Goal: Transaction & Acquisition: Purchase product/service

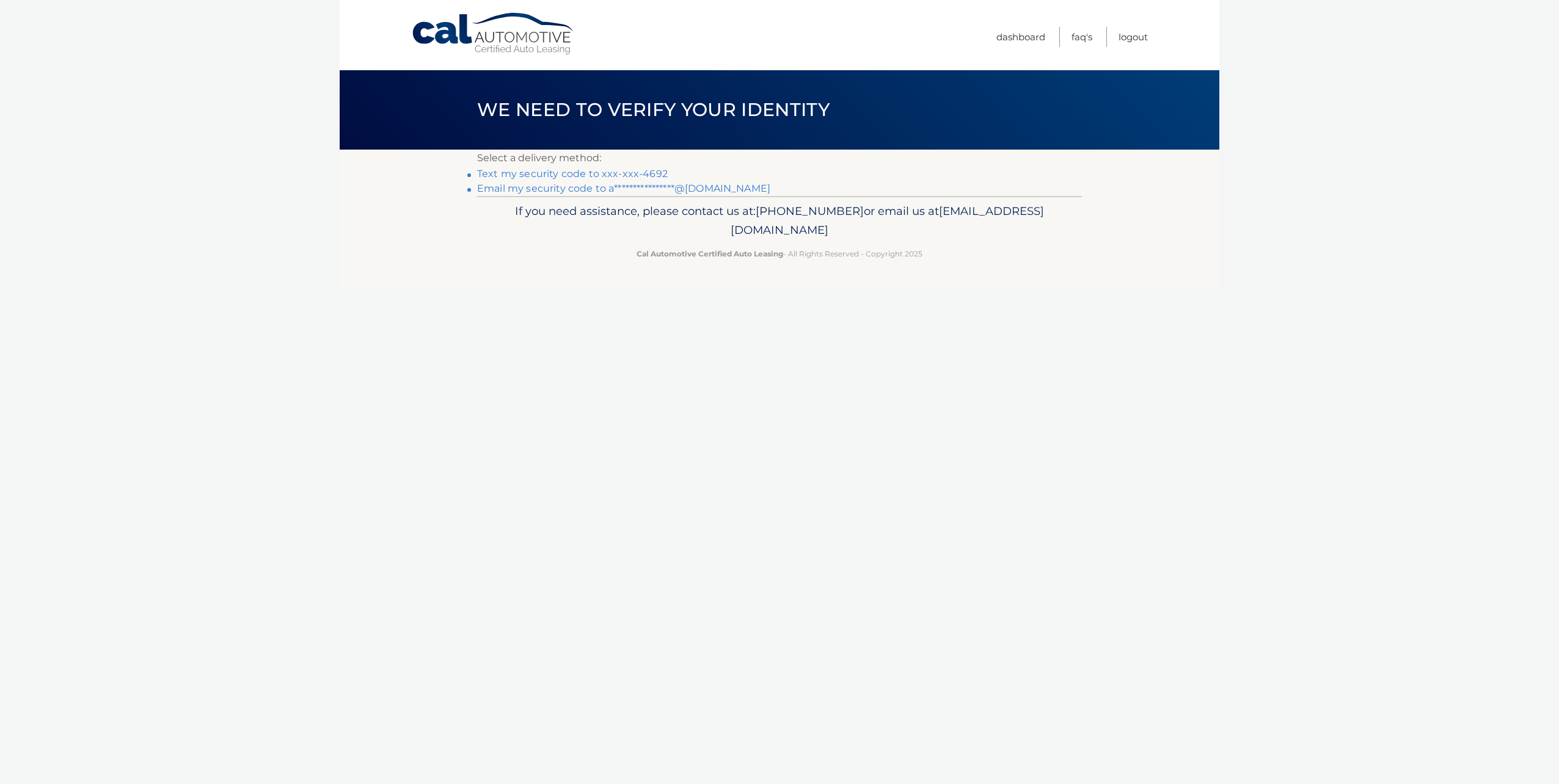
click at [676, 186] on link "**********" at bounding box center [624, 188] width 293 height 12
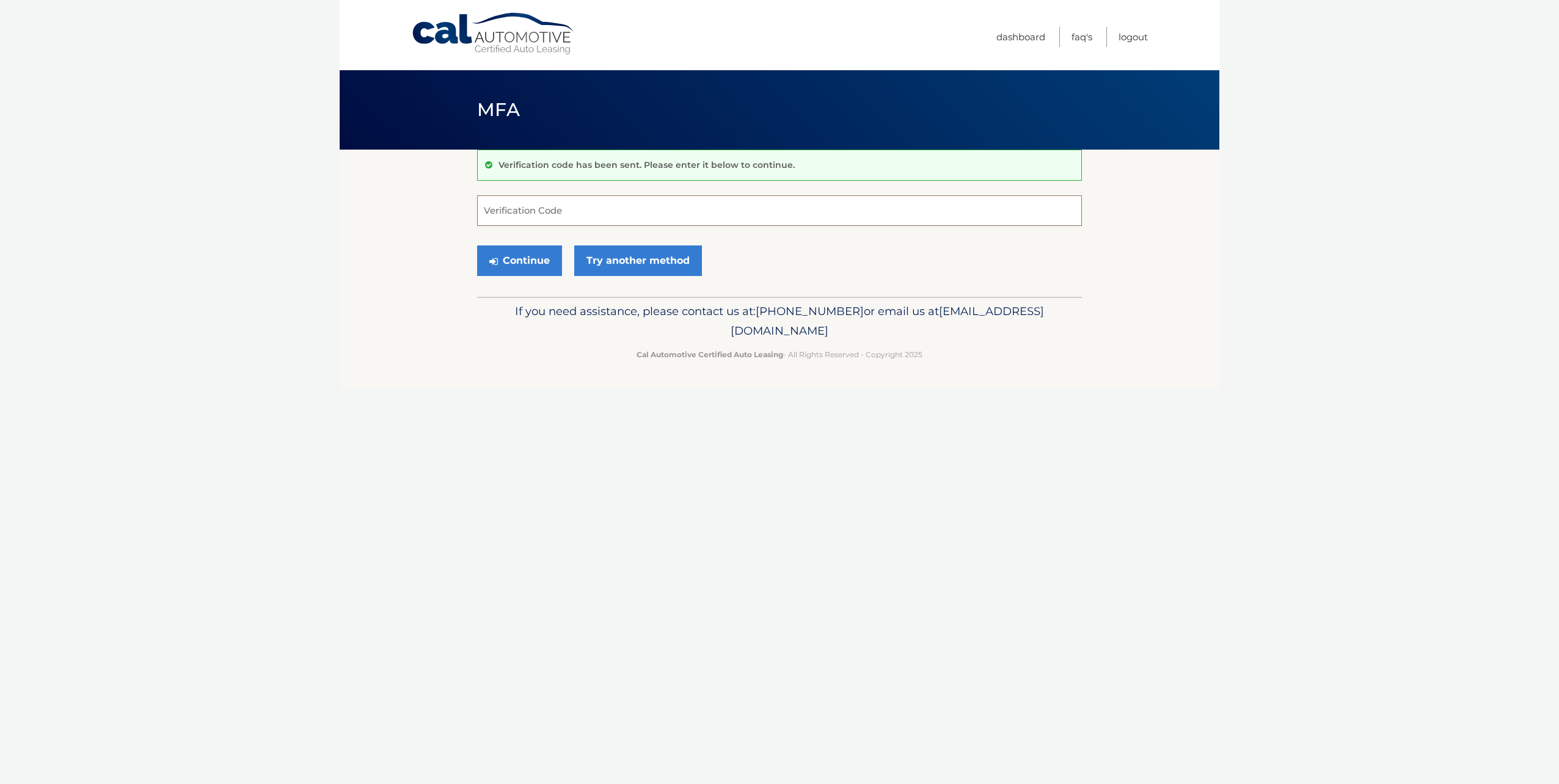
click at [503, 210] on input "Verification Code" at bounding box center [780, 210] width 605 height 30
paste input "911600"
click at [548, 253] on button "Continue" at bounding box center [519, 260] width 85 height 30
click at [529, 258] on button "Continue" at bounding box center [519, 260] width 85 height 30
click at [532, 215] on input "911600" at bounding box center [780, 210] width 605 height 30
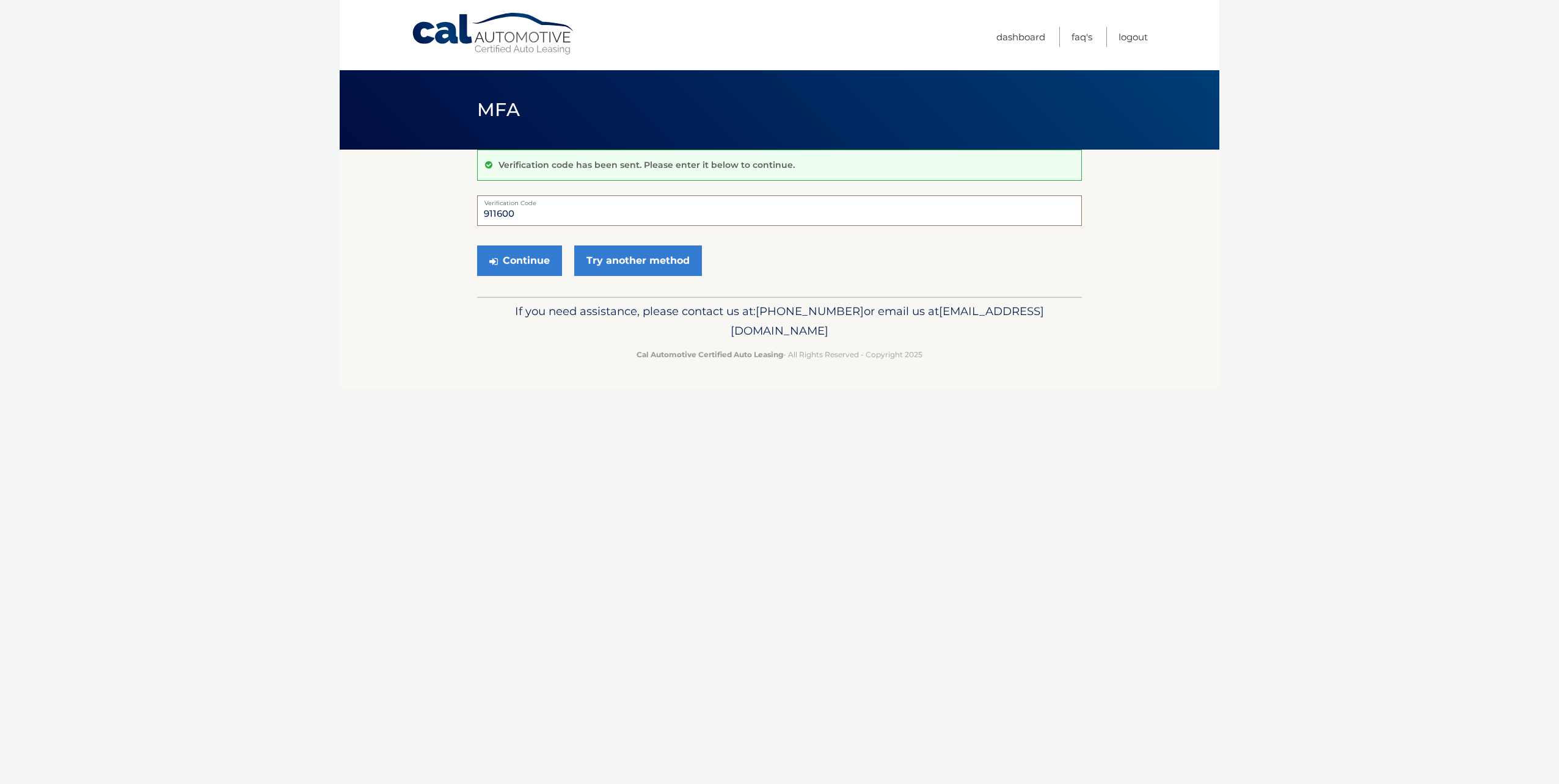
click at [514, 215] on input "911600" at bounding box center [780, 210] width 605 height 30
click at [477, 245] on button "Continue" at bounding box center [519, 260] width 85 height 30
click at [512, 250] on button "Continue" at bounding box center [519, 260] width 85 height 30
drag, startPoint x: 514, startPoint y: 210, endPoint x: 420, endPoint y: 206, distance: 94.1
click at [420, 206] on section "Verification code has been sent. Please enter it below to continue. 911600 Veri…" at bounding box center [780, 223] width 879 height 147
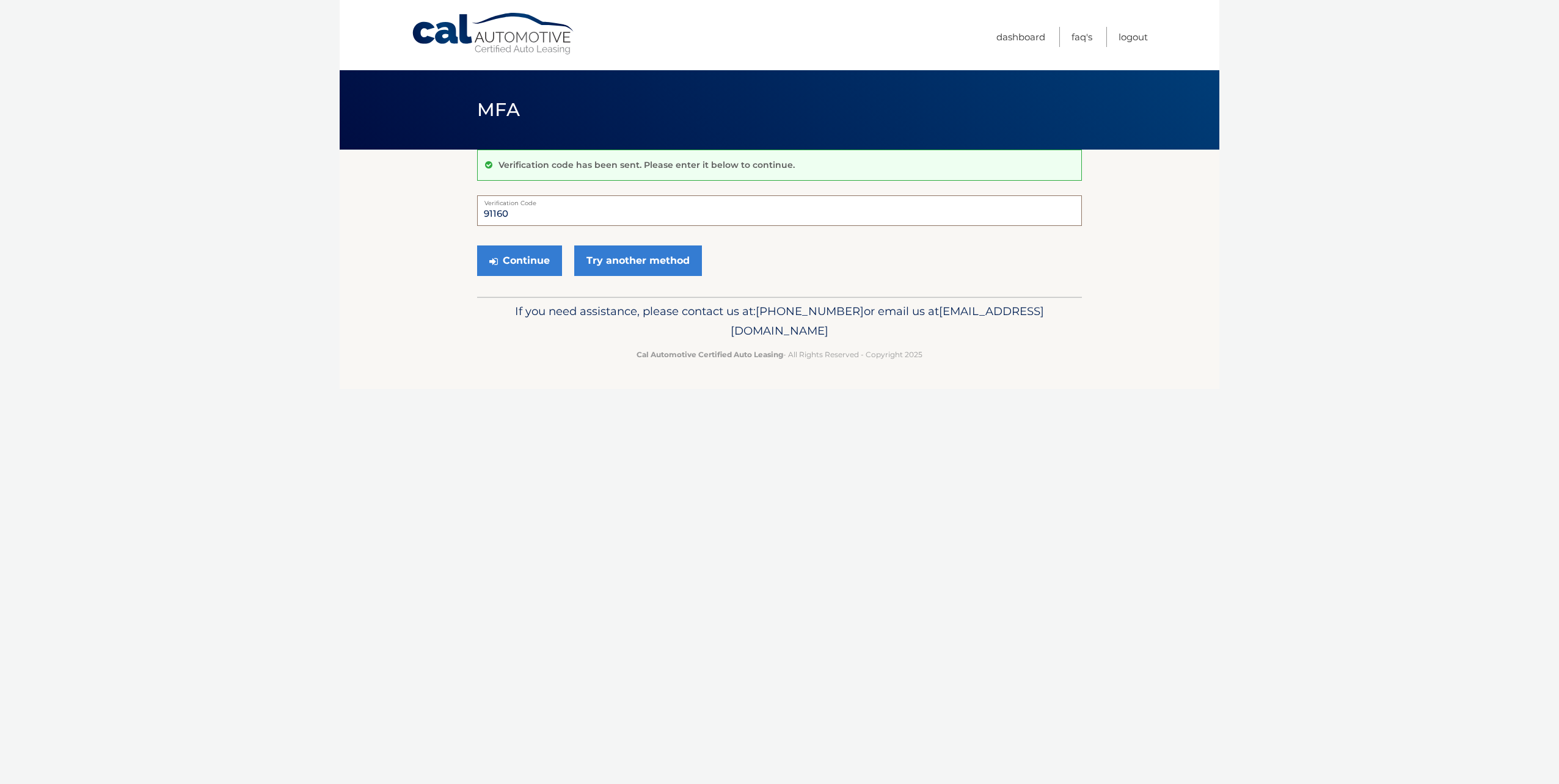
type input "911600"
click at [516, 259] on button "Continue" at bounding box center [519, 260] width 85 height 30
click at [600, 260] on link "Try another method" at bounding box center [638, 260] width 127 height 30
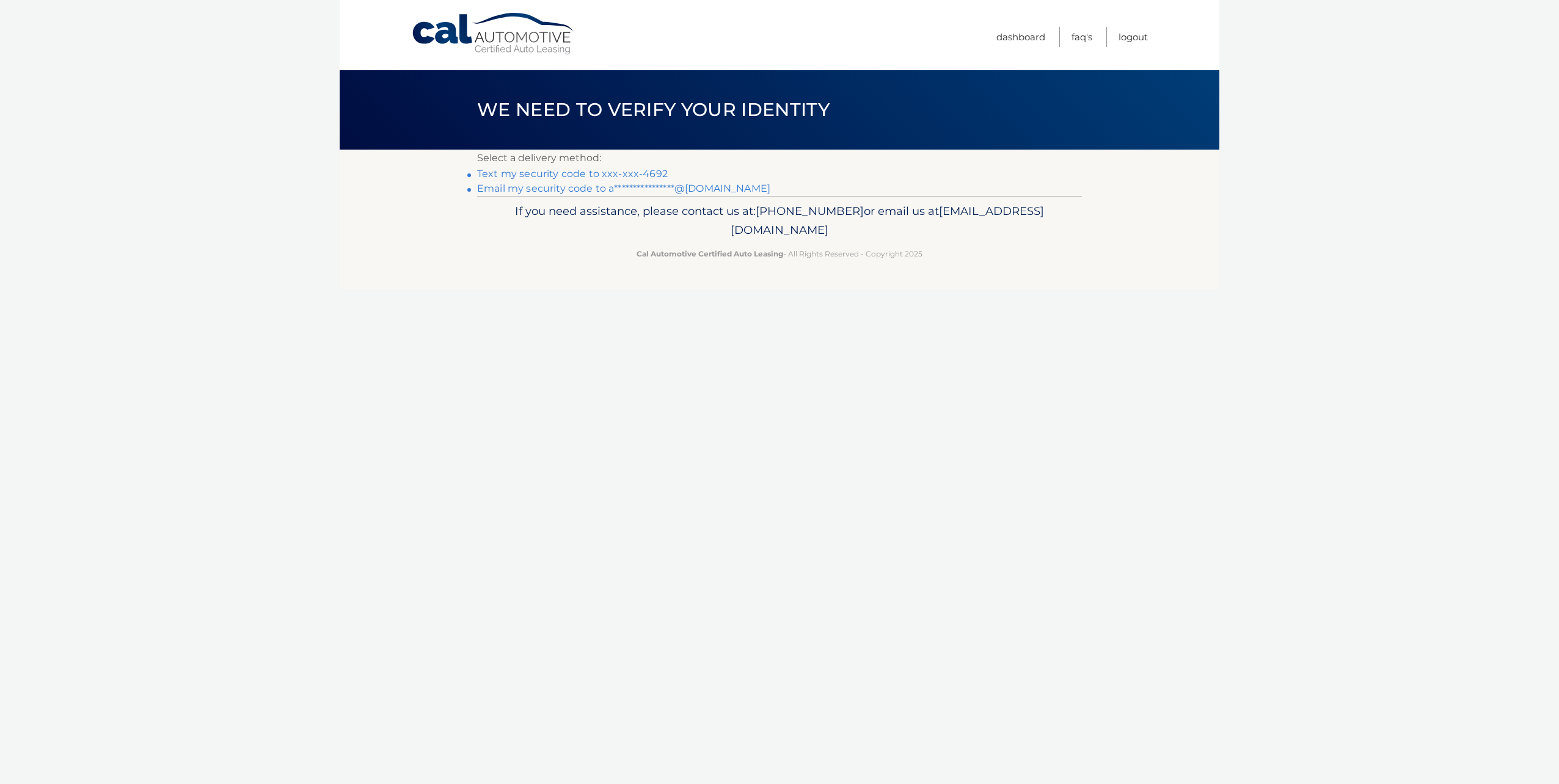
click at [639, 173] on link "Text my security code to xxx-xxx-4692" at bounding box center [572, 173] width 191 height 12
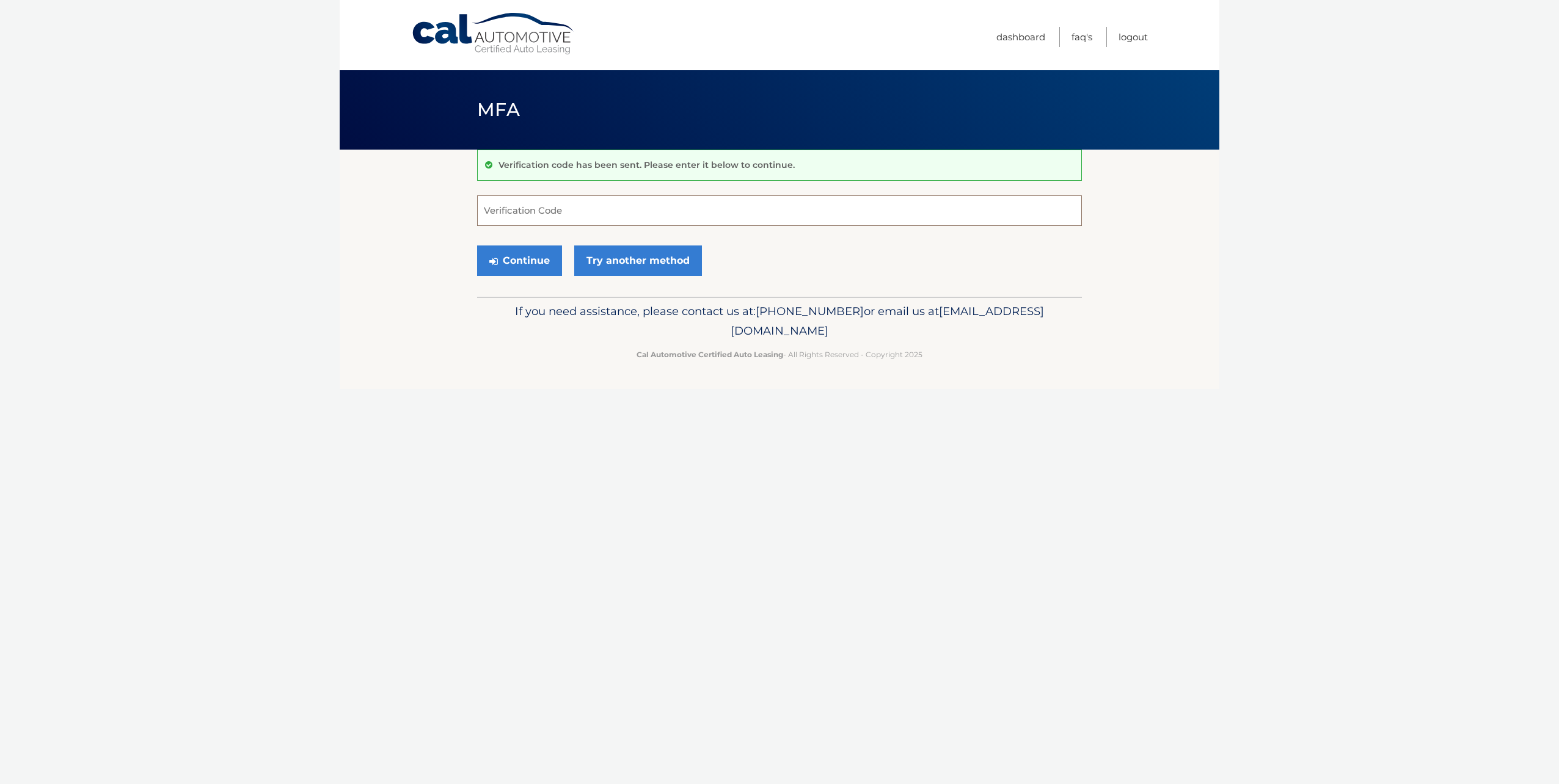
click at [549, 211] on input "Verification Code" at bounding box center [780, 210] width 605 height 30
type input "896758"
click at [519, 254] on button "Continue" at bounding box center [519, 260] width 85 height 30
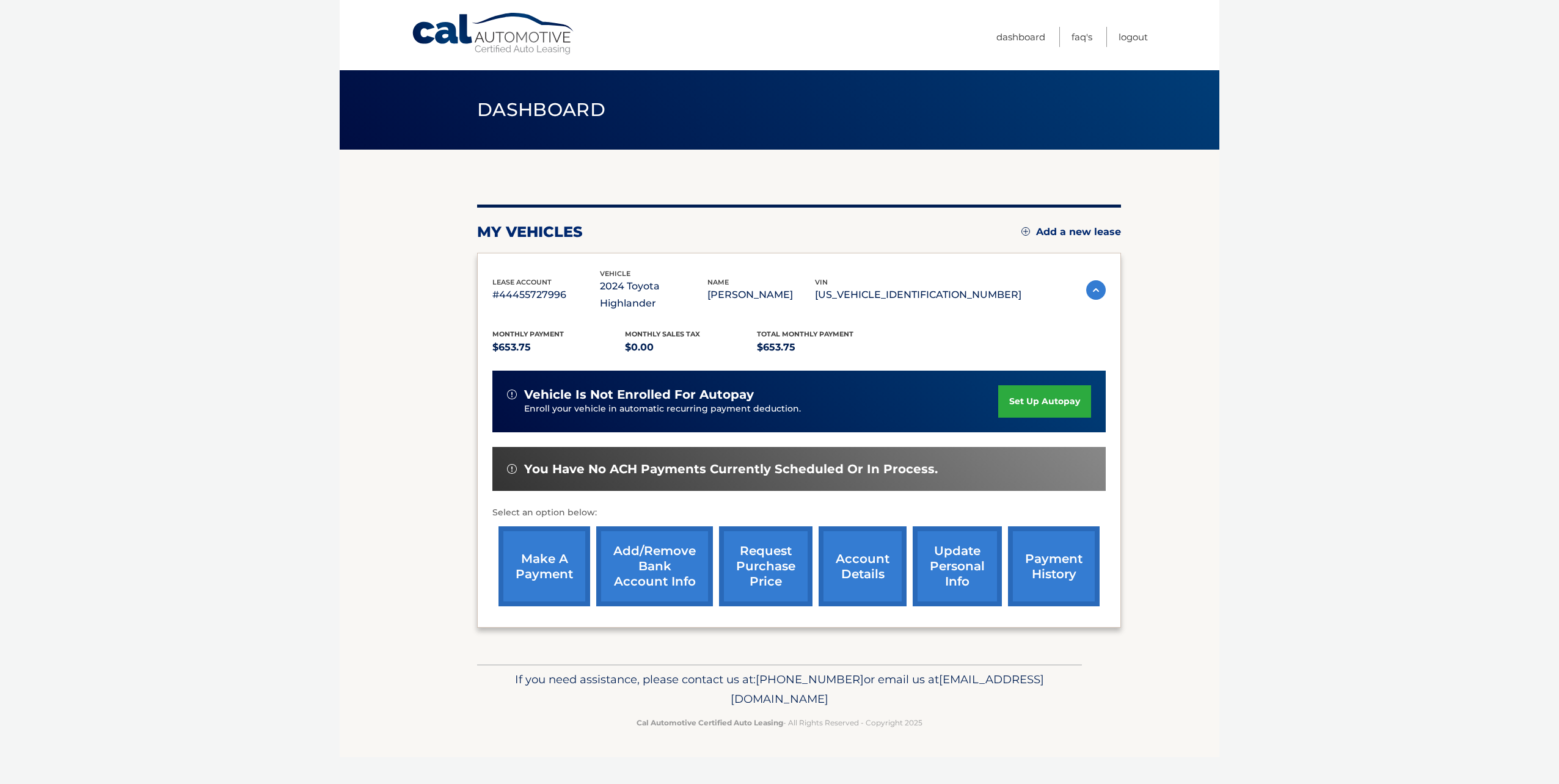
click at [540, 550] on link "make a payment" at bounding box center [544, 566] width 92 height 80
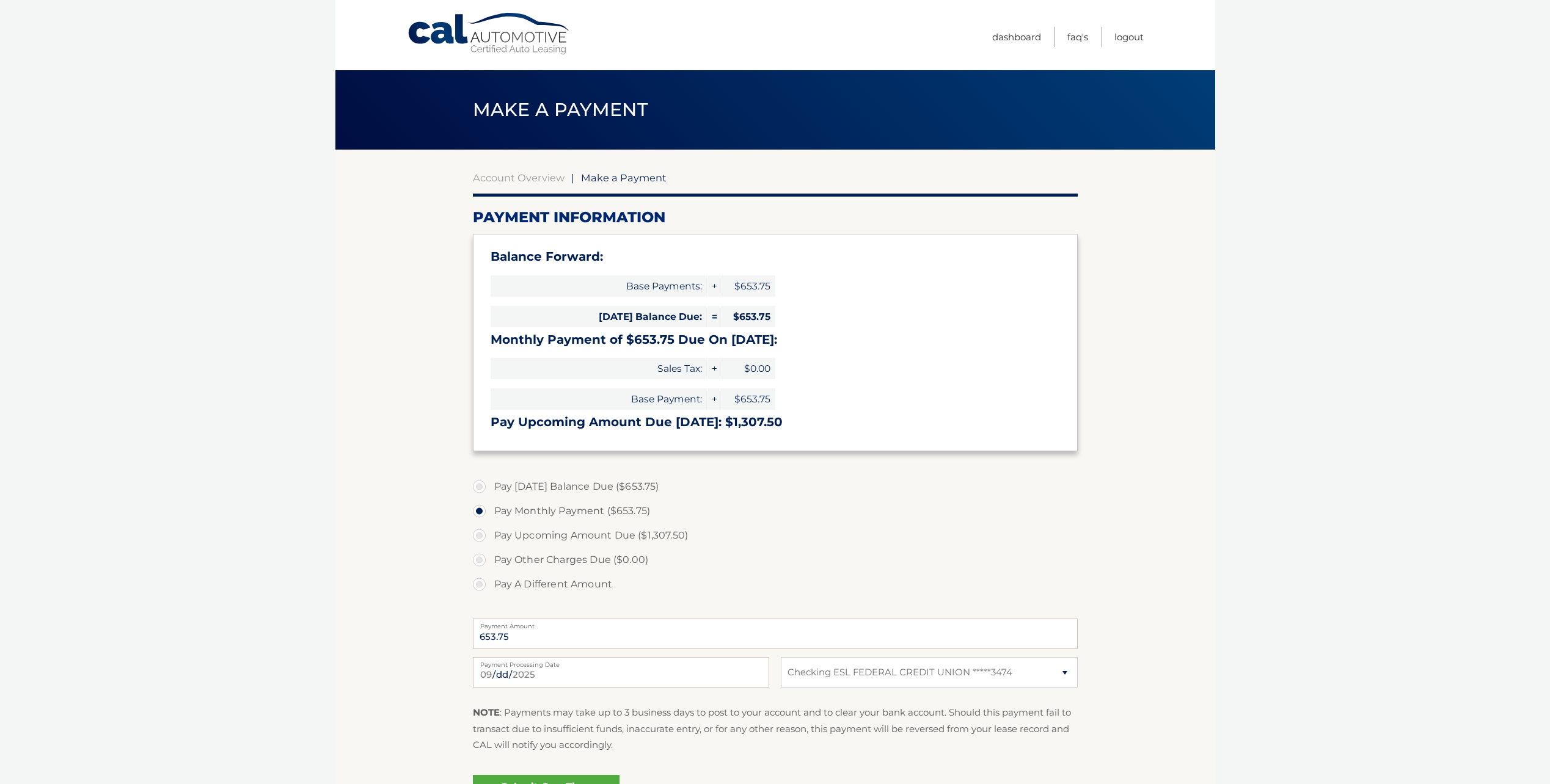
select select "YWM4ZDljYWMtMTAyOC00NzExLWIwZDctM2RmZWRhNGM2ZjE0"
click at [529, 670] on input "2025-09-14" at bounding box center [620, 672] width 296 height 30
type input "2025-09-15"
click at [882, 669] on select "Select Bank Account Checking ESL FEDERAL CREDIT UNION *****3474" at bounding box center [928, 672] width 296 height 30
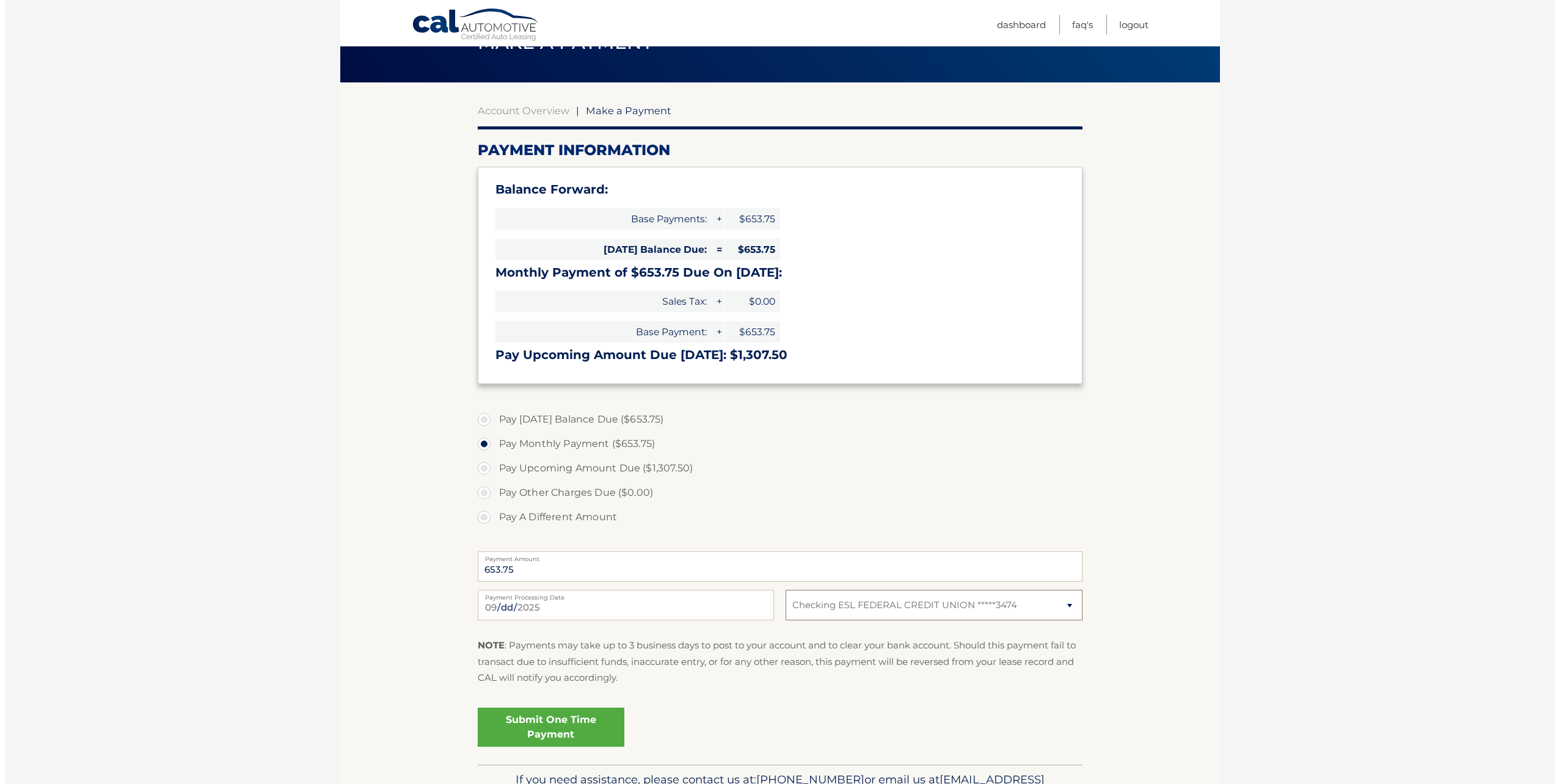
scroll to position [140, 0]
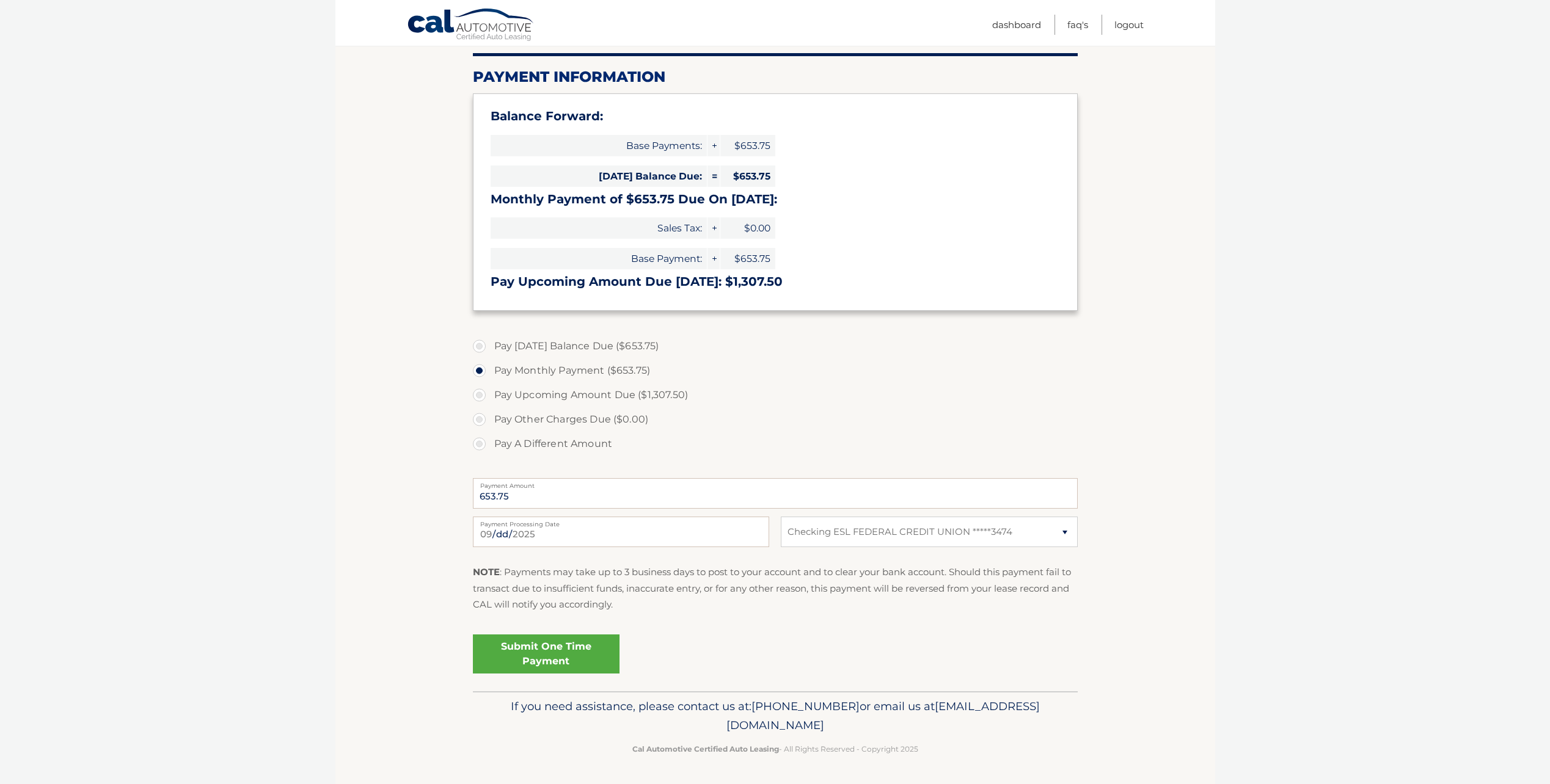
click at [600, 656] on link "Submit One Time Payment" at bounding box center [546, 654] width 147 height 39
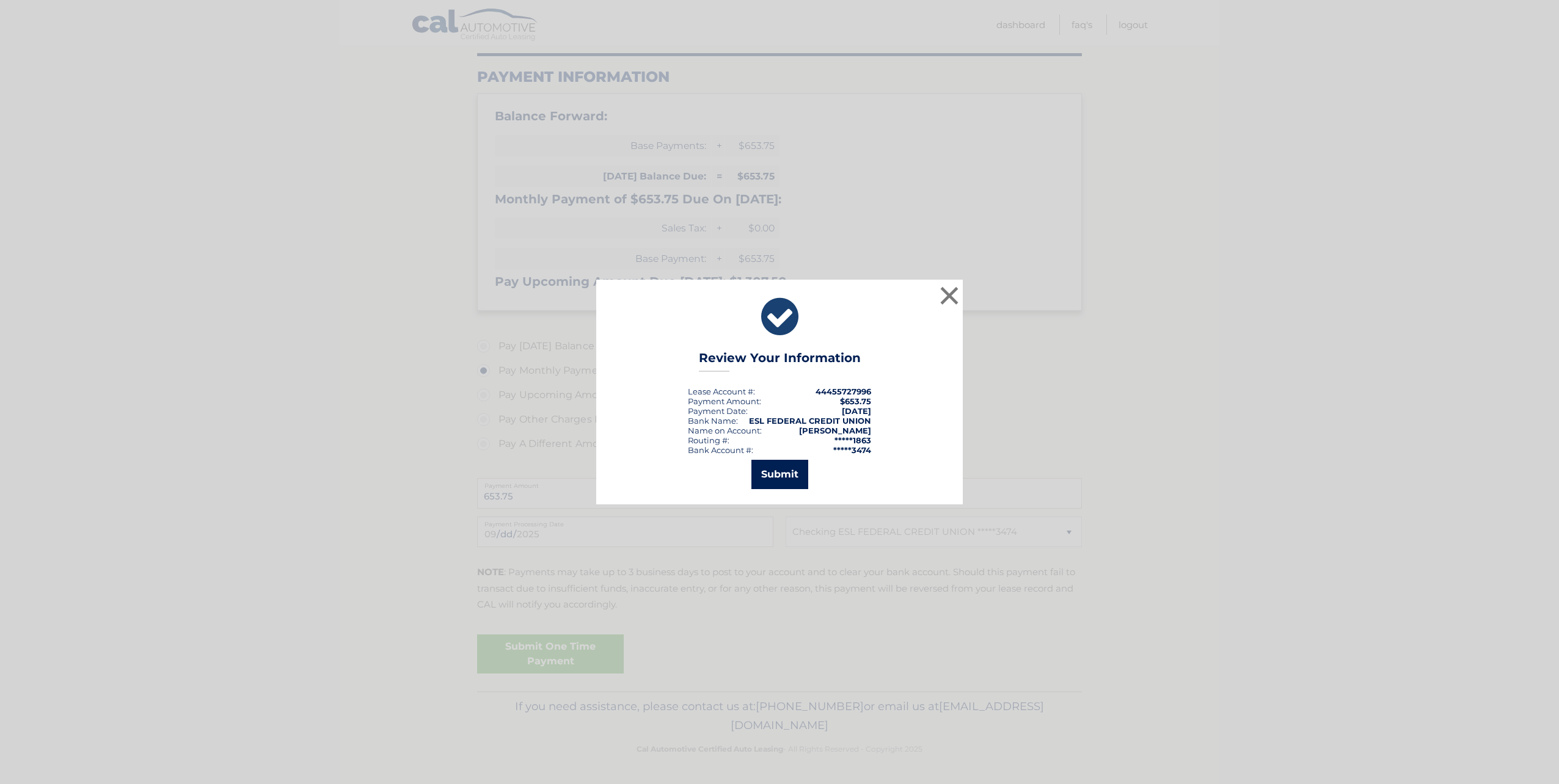
click at [777, 485] on button "Submit" at bounding box center [780, 474] width 57 height 29
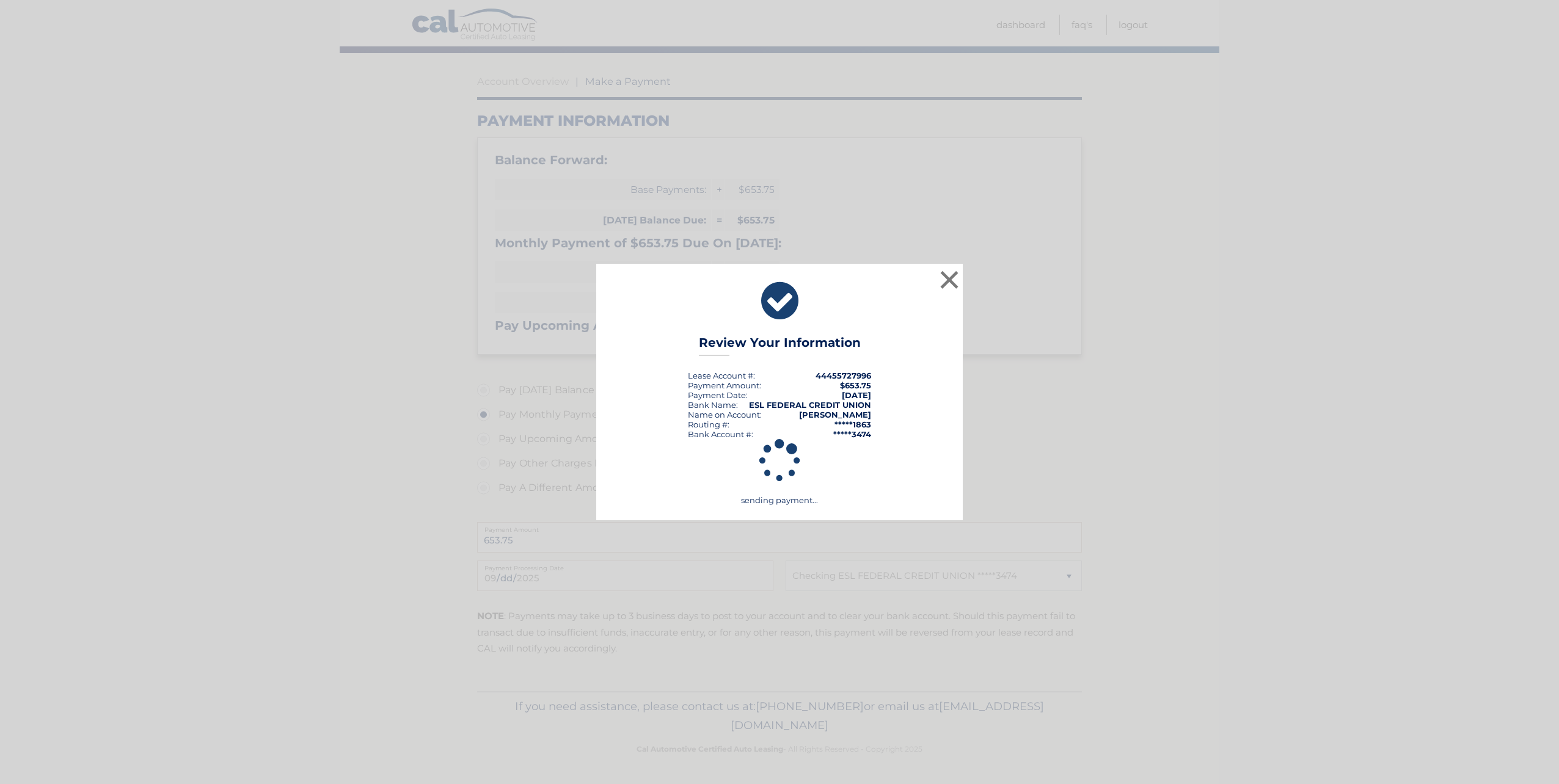
scroll to position [96, 0]
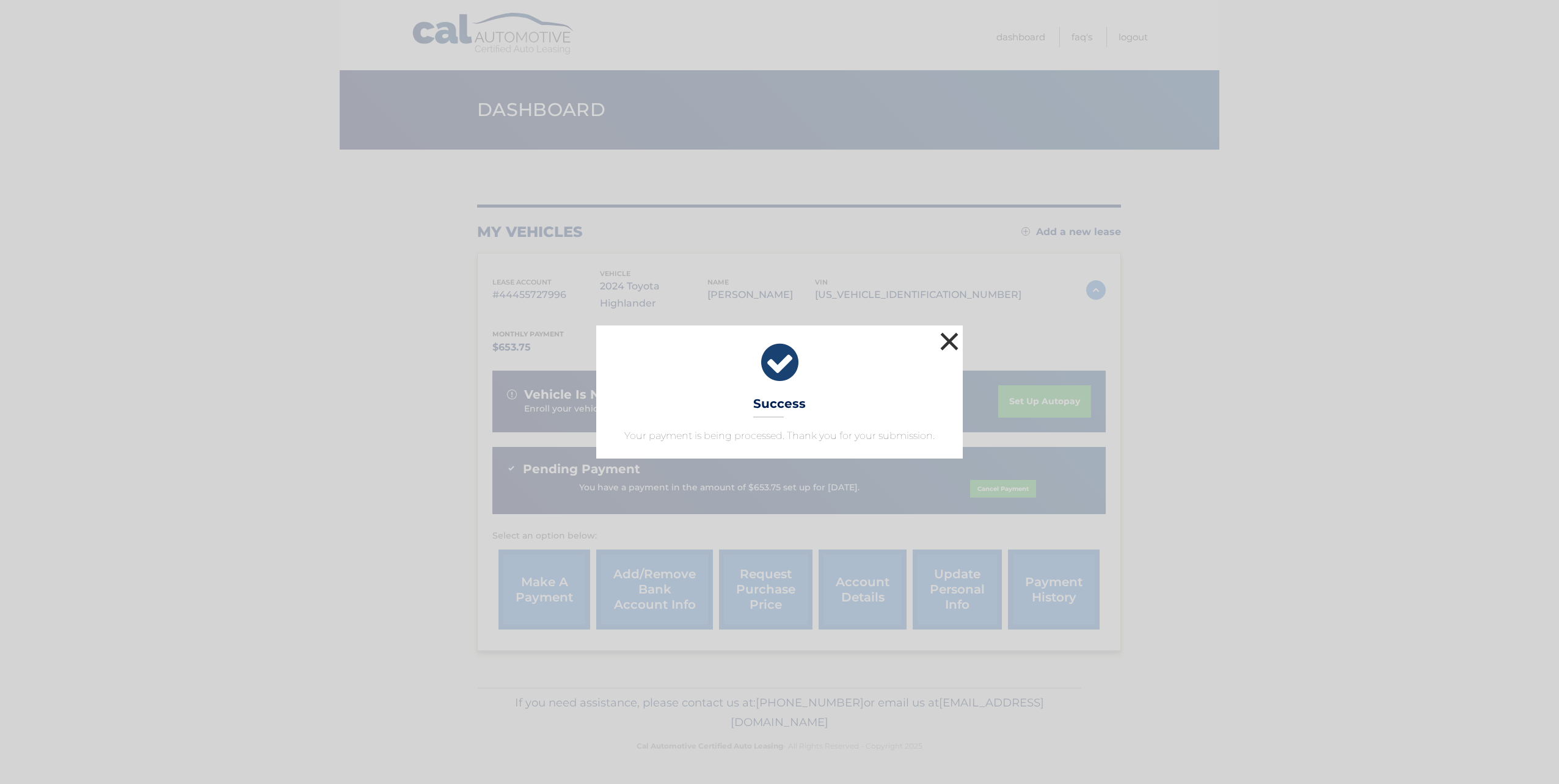
click at [944, 332] on button "×" at bounding box center [949, 341] width 25 height 25
